Goal: Find contact information: Obtain details needed to contact an individual or organization

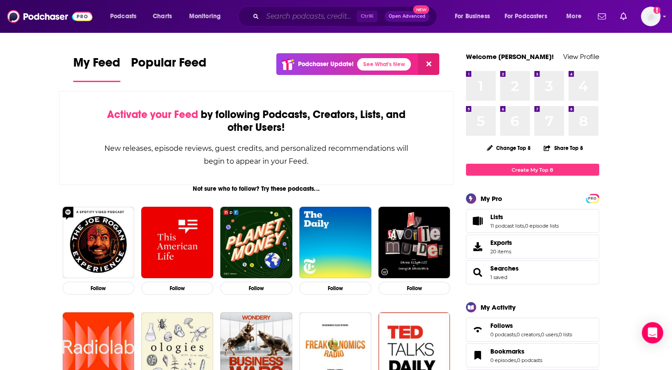
click at [287, 11] on input "Search podcasts, credits, & more..." at bounding box center [310, 16] width 94 height 14
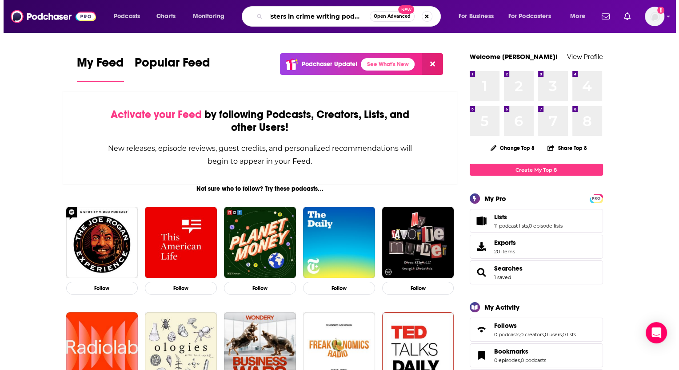
scroll to position [0, 7]
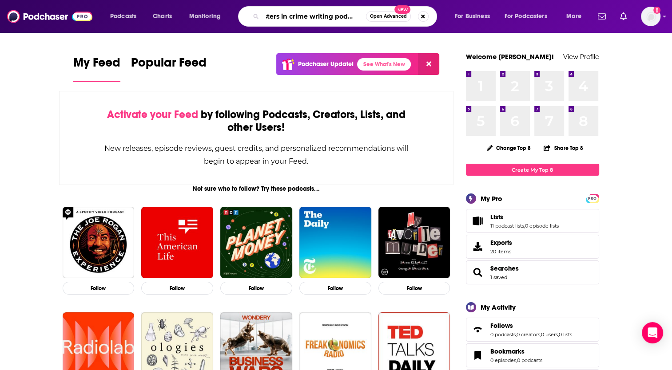
type input "sisters in crime writing podcast"
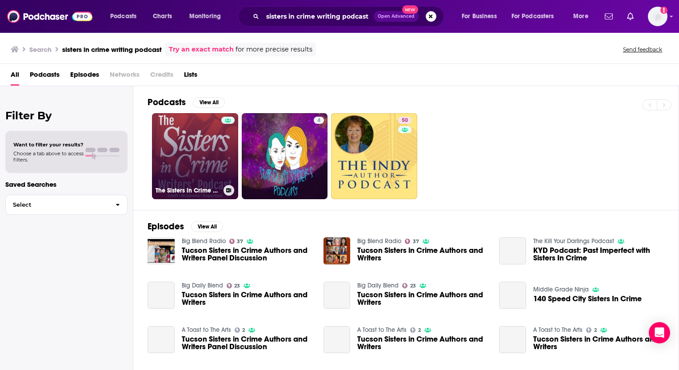
click at [163, 136] on link "The Sisters in Crime Writers' Podcast" at bounding box center [195, 156] width 86 height 86
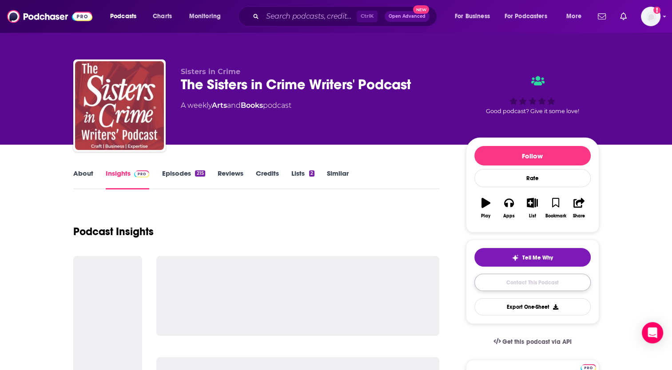
click at [509, 282] on link "Contact This Podcast" at bounding box center [532, 282] width 116 height 17
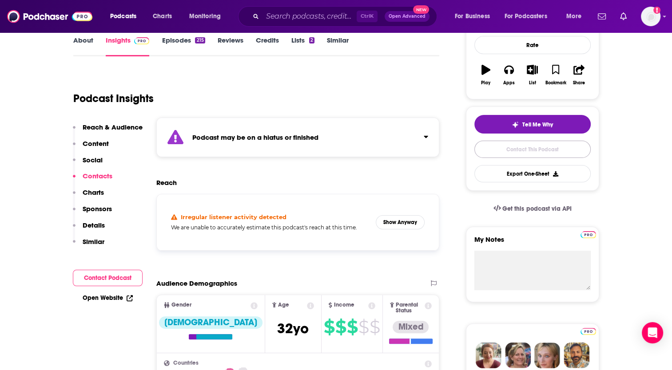
scroll to position [44, 0]
